Goal: Transaction & Acquisition: Purchase product/service

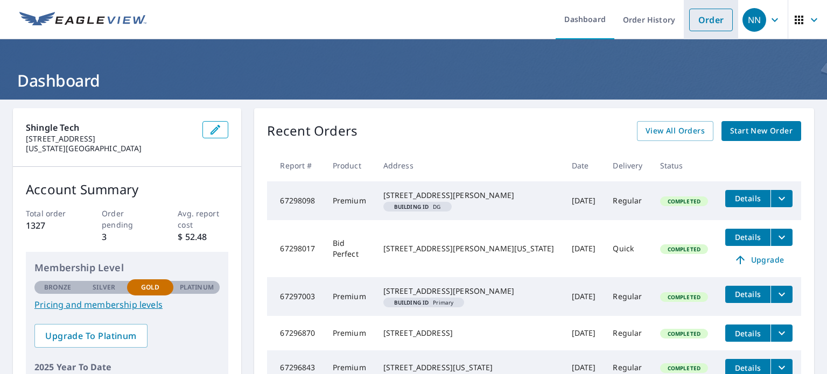
click at [702, 19] on link "Order" at bounding box center [711, 20] width 44 height 23
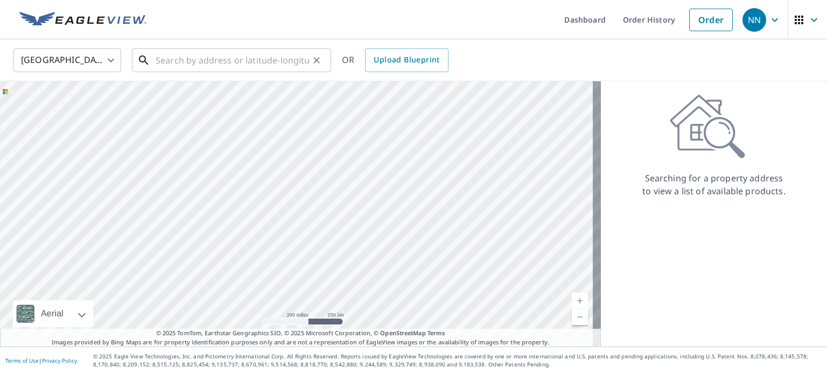
click at [191, 60] on input "text" at bounding box center [232, 60] width 153 height 30
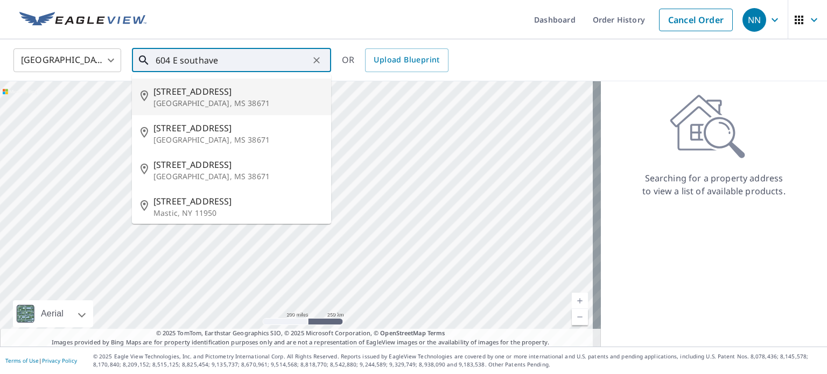
click at [202, 58] on input "604 E southave" at bounding box center [232, 60] width 153 height 30
click at [234, 57] on input "[STREET_ADDRESS]" at bounding box center [232, 60] width 153 height 30
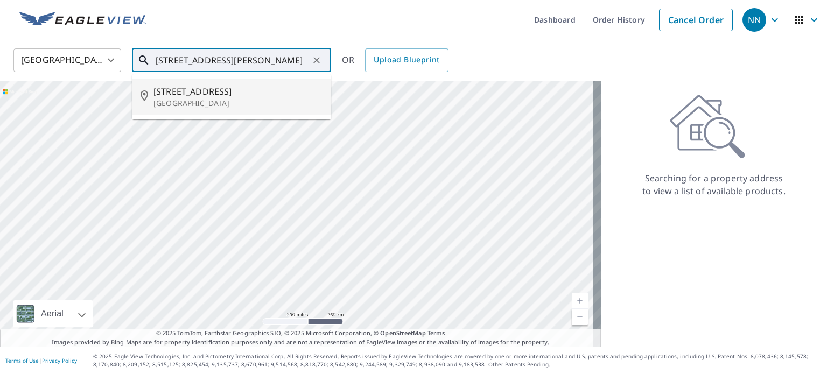
click at [193, 103] on p "[GEOGRAPHIC_DATA]" at bounding box center [237, 103] width 169 height 11
type input "[STREET_ADDRESS]"
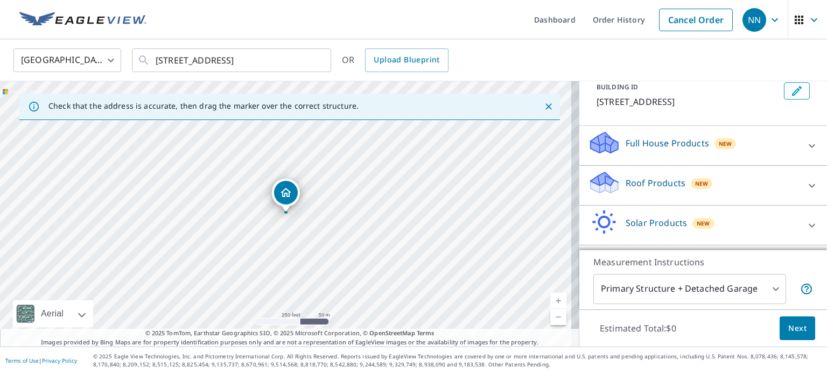
scroll to position [68, 0]
click at [799, 146] on div at bounding box center [812, 145] width 26 height 26
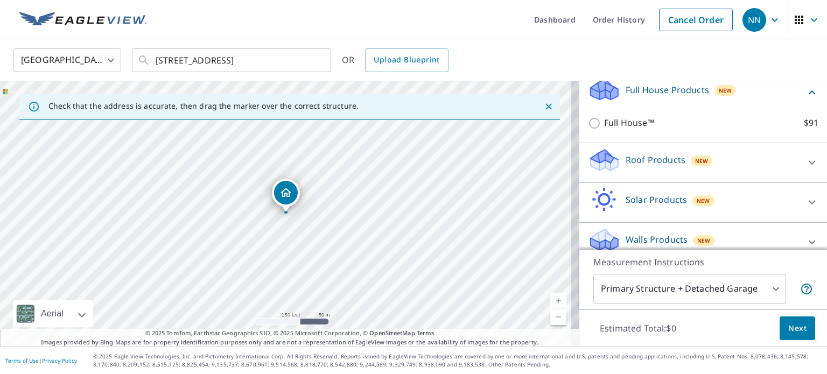
scroll to position [124, 0]
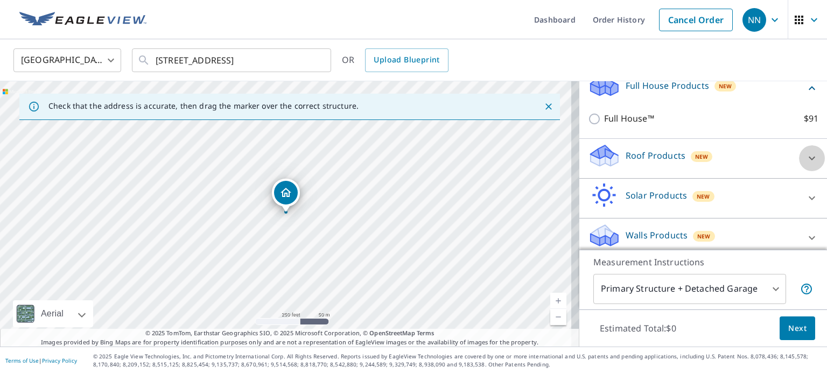
click at [799, 157] on div at bounding box center [812, 158] width 26 height 26
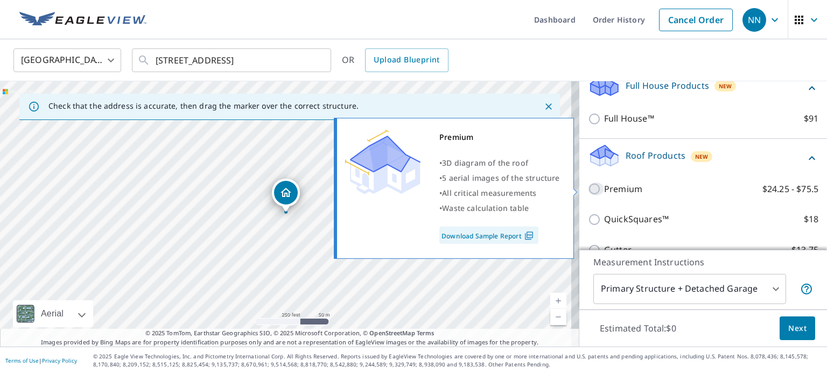
click at [588, 187] on input "Premium $24.25 - $75.5" at bounding box center [596, 188] width 16 height 13
checkbox input "true"
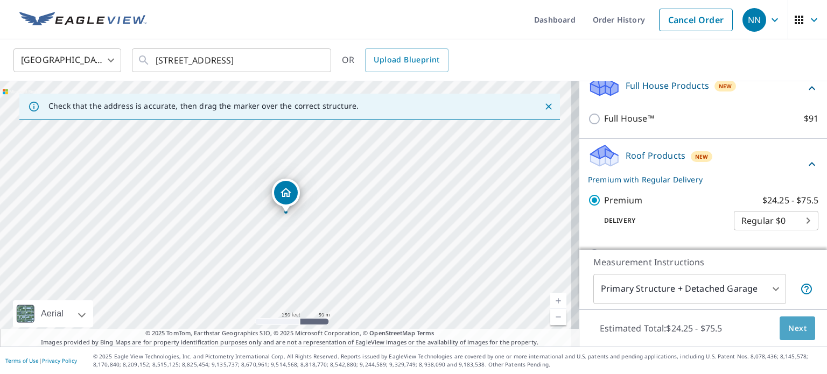
click at [792, 324] on span "Next" at bounding box center [797, 328] width 18 height 13
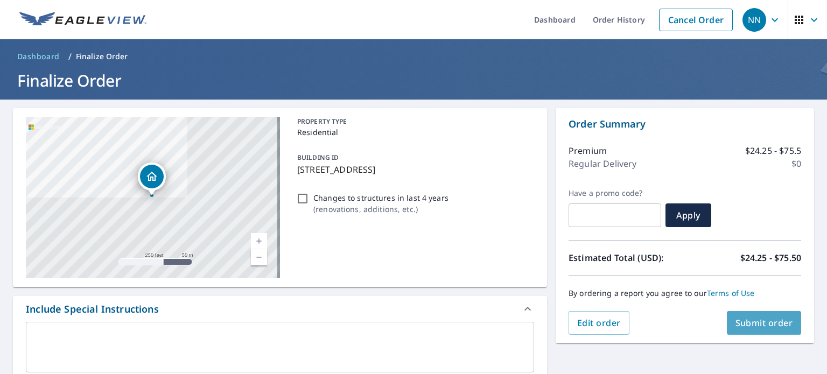
click at [760, 324] on span "Submit order" at bounding box center [764, 323] width 58 height 12
